Goal: Obtain resource: Obtain resource

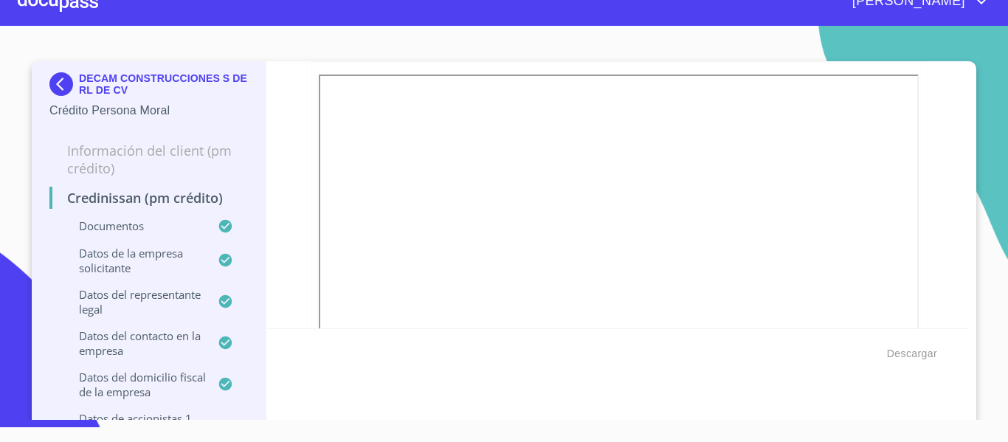
click at [80, 14] on div at bounding box center [58, 1] width 80 height 47
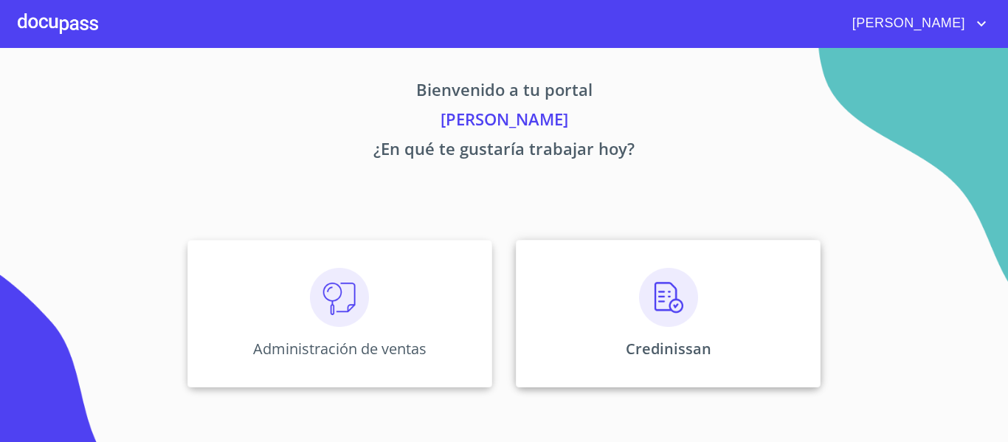
click at [665, 299] on img at bounding box center [668, 297] width 59 height 59
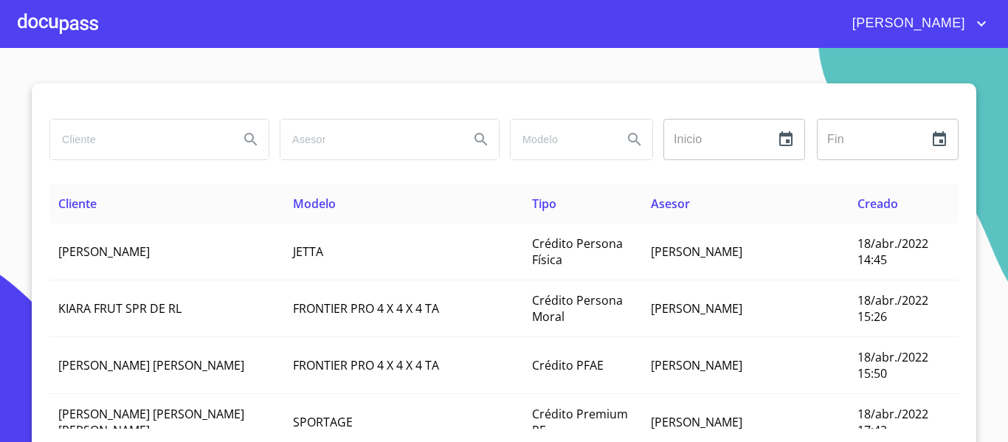
click at [145, 147] on input "search" at bounding box center [138, 139] width 177 height 40
type input "[PERSON_NAME]"
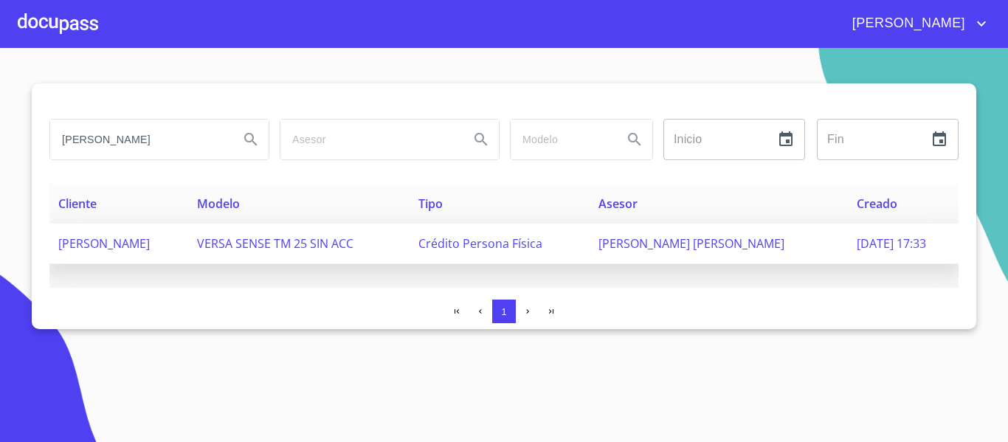
click at [353, 246] on span "VERSA SENSE TM 25 SIN ACC" at bounding box center [275, 243] width 156 height 16
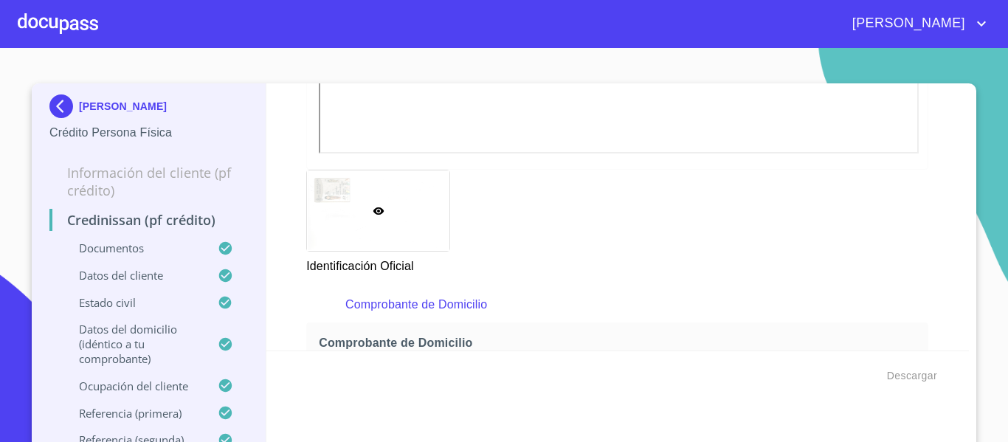
scroll to position [369, 0]
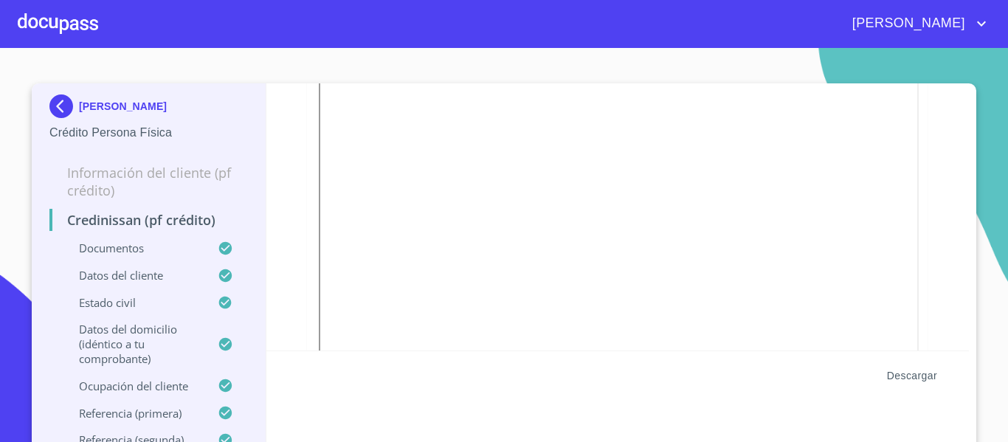
click at [917, 374] on span "Descargar" at bounding box center [912, 376] width 50 height 18
click at [75, 23] on div at bounding box center [58, 23] width 80 height 47
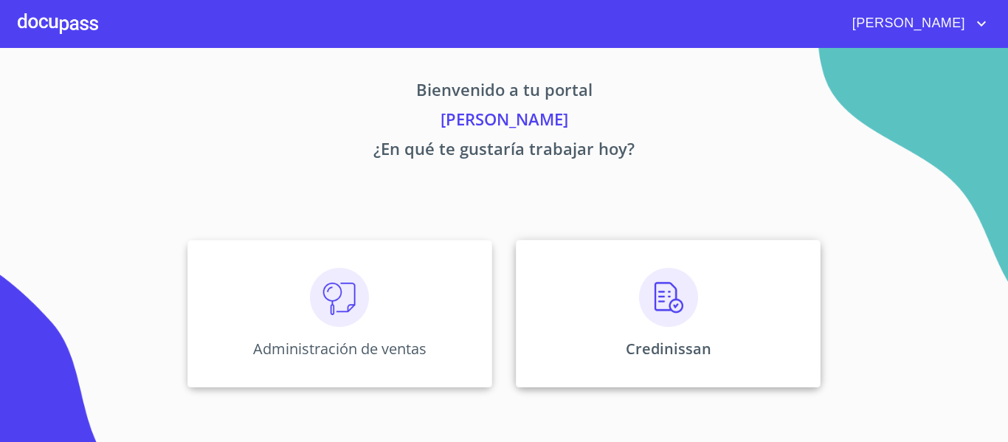
click at [738, 330] on div "Credinissan" at bounding box center [668, 314] width 305 height 148
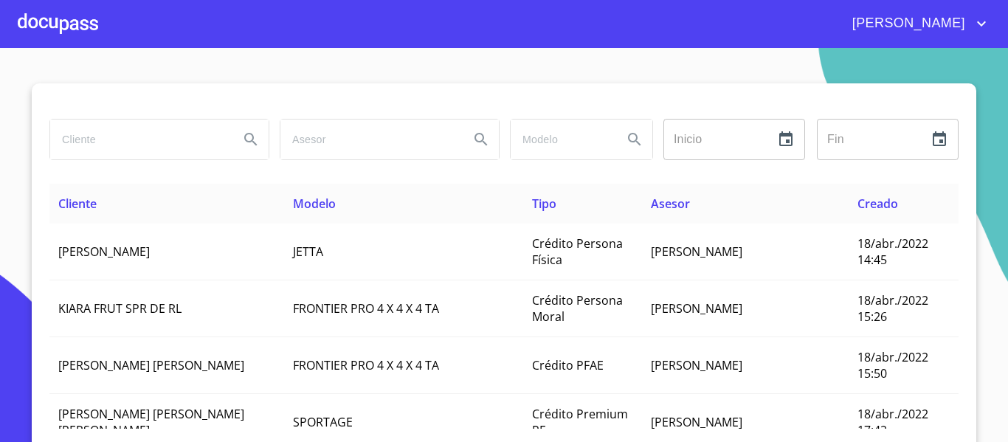
click at [133, 136] on input "search" at bounding box center [138, 139] width 177 height 40
type input "[PERSON_NAME]"
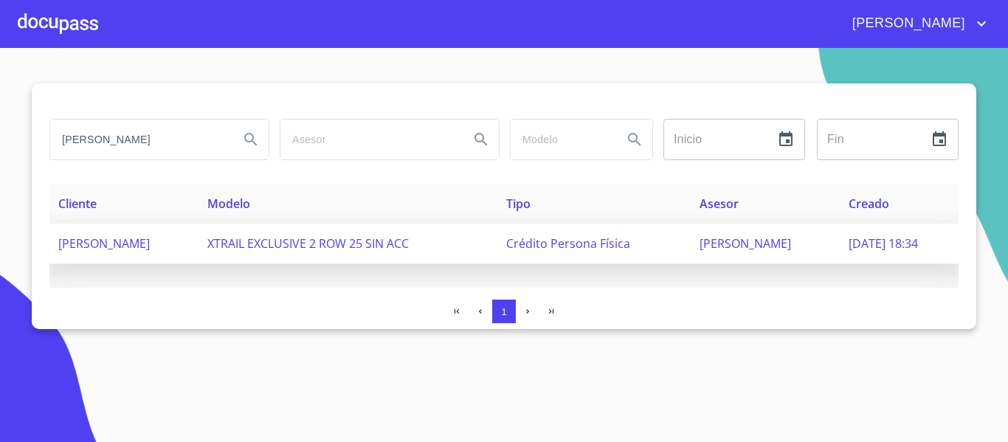
click at [150, 240] on span "[PERSON_NAME]" at bounding box center [103, 243] width 91 height 16
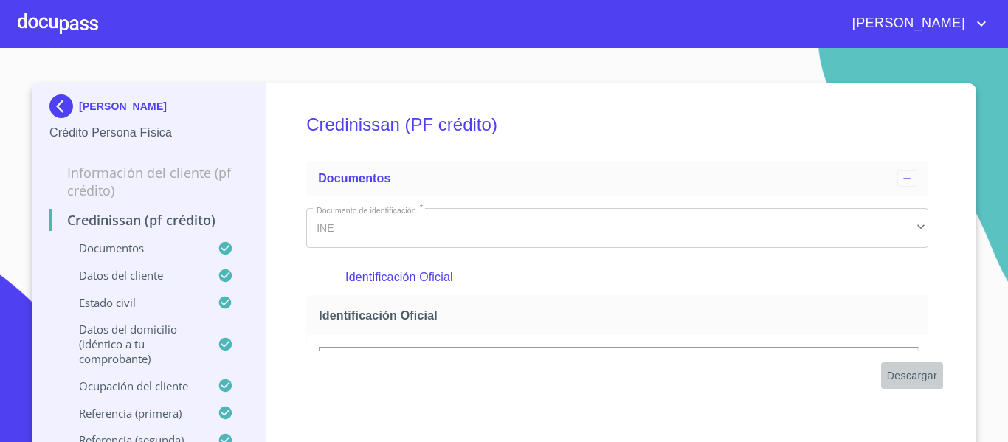
click at [919, 374] on span "Descargar" at bounding box center [912, 376] width 50 height 18
click at [59, 16] on div at bounding box center [58, 23] width 80 height 47
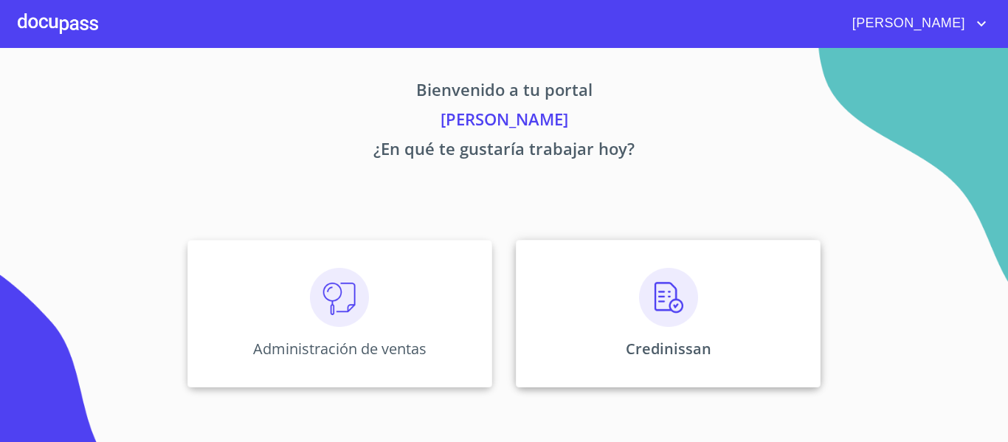
click at [643, 302] on img at bounding box center [668, 297] width 59 height 59
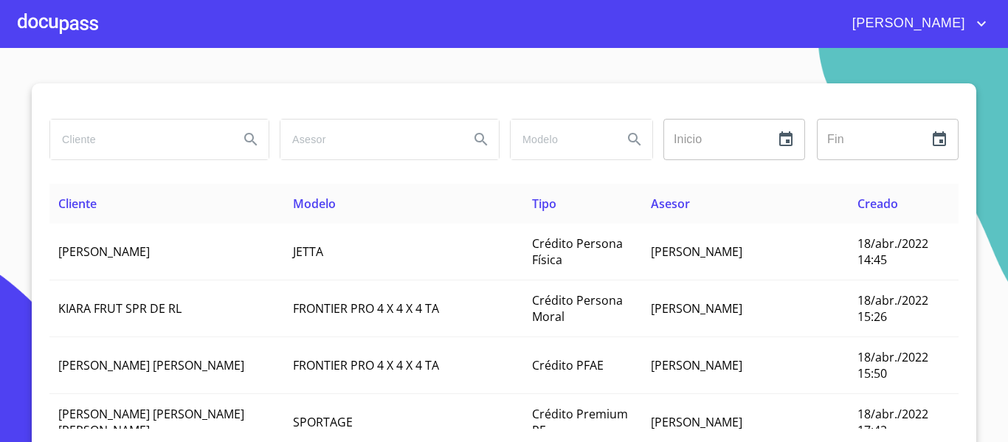
click at [121, 148] on input "search" at bounding box center [138, 139] width 177 height 40
type input "[PERSON_NAME]"
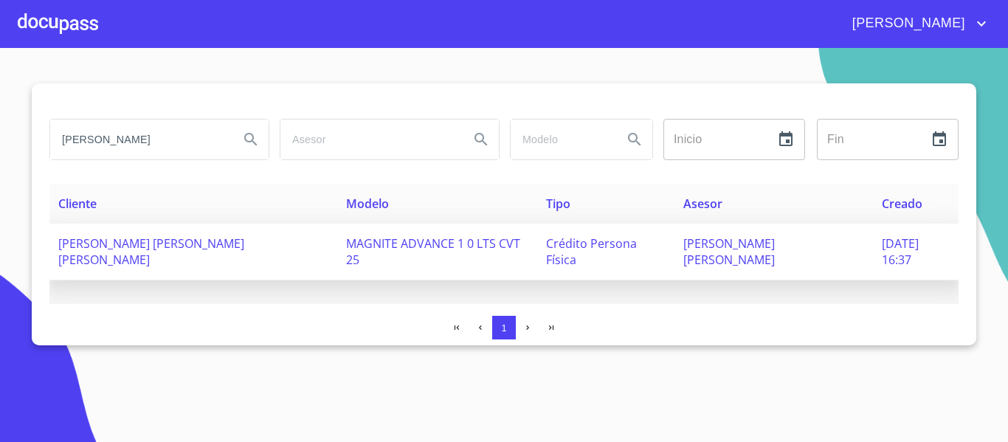
click at [110, 238] on span "[PERSON_NAME] [PERSON_NAME] [PERSON_NAME]" at bounding box center [151, 251] width 186 height 32
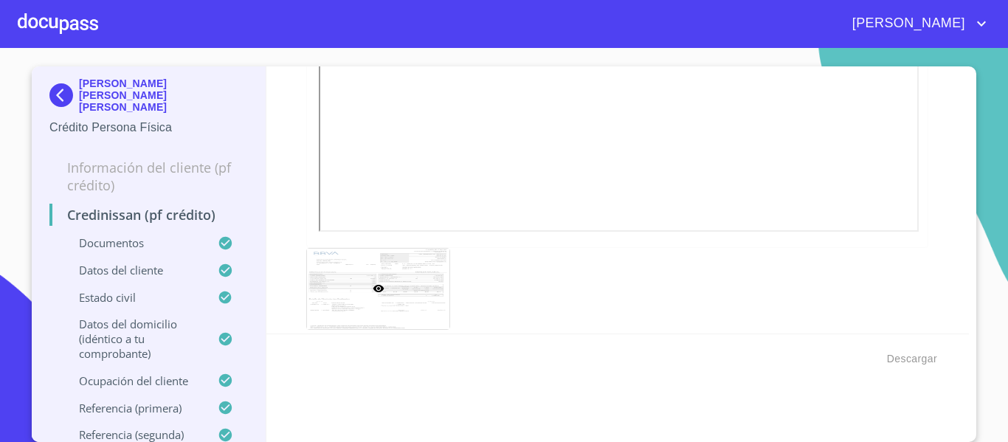
scroll to position [1398, 0]
click at [909, 358] on span "Descargar" at bounding box center [912, 359] width 50 height 18
click at [916, 358] on span "Descargar" at bounding box center [912, 359] width 50 height 18
